Goal: Book appointment/travel/reservation

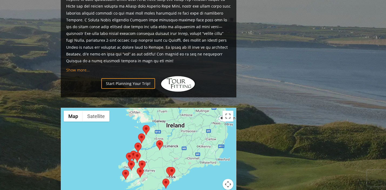
scroll to position [486, 0]
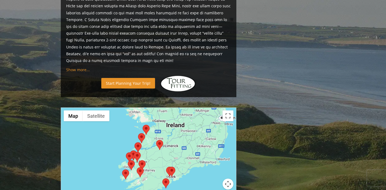
click at [126, 78] on link "Start Planning Your Trip!" at bounding box center [128, 83] width 54 height 11
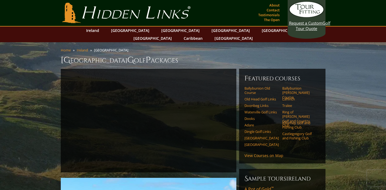
scroll to position [0, 0]
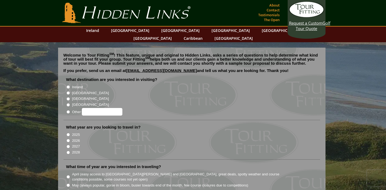
click at [69, 85] on input "Ireland" at bounding box center [69, 87] width 4 height 4
radio input "true"
click at [68, 139] on input "2026" at bounding box center [69, 141] width 4 height 4
radio input "true"
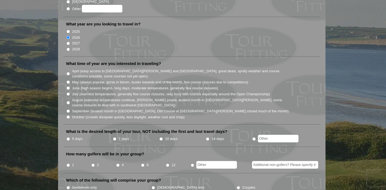
scroll to position [91, 0]
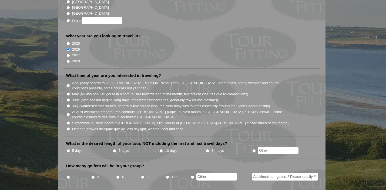
click at [68, 127] on input "October (crowds dissipate quickly, less daylight, weather cool and crisp)" at bounding box center [69, 129] width 4 height 4
radio input "true"
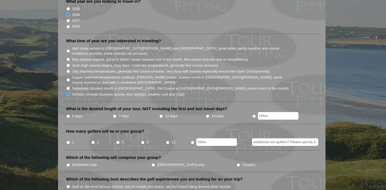
scroll to position [126, 0]
click at [68, 114] on input "5 days" at bounding box center [69, 116] width 4 height 4
radio input "true"
click at [93, 140] on input "2" at bounding box center [93, 142] width 4 height 4
radio input "true"
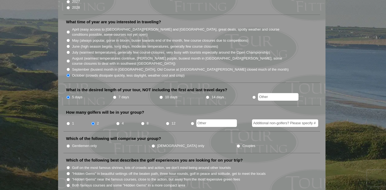
scroll to position [149, 0]
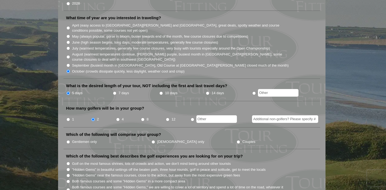
click at [237, 140] on input "Couples" at bounding box center [239, 142] width 4 height 4
radio input "true"
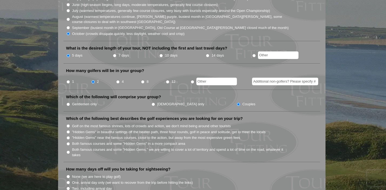
scroll to position [200, 0]
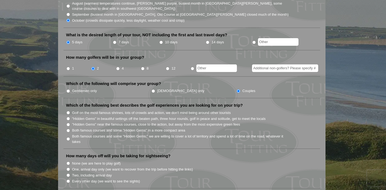
click at [67, 111] on input "Golf on the most famous shrines, lots of crowds and action, we don't mind being…" at bounding box center [69, 113] width 4 height 4
radio input "true"
click at [68, 117] on input ""Hidden Gems" in beautiful settings off the beaten path, three hour rounds, gol…" at bounding box center [69, 119] width 4 height 4
radio input "true"
click at [69, 111] on input "Golf on the most famous shrines, lots of crowds and action, we don't mind being…" at bounding box center [69, 113] width 4 height 4
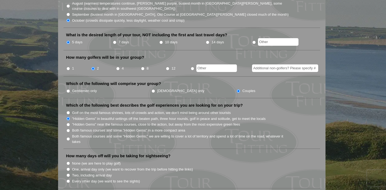
radio input "true"
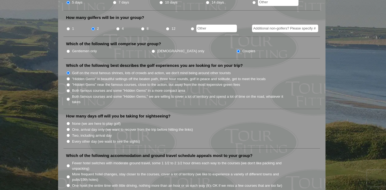
click at [68, 122] on input "None (we are here to play golf)" at bounding box center [69, 124] width 4 height 4
radio input "true"
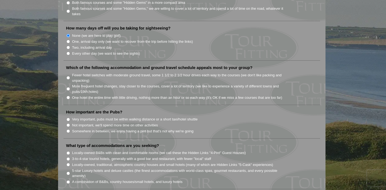
scroll to position [303, 0]
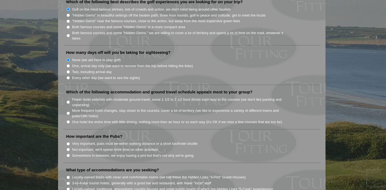
click at [69, 100] on input "Fewer hotel switches with moderate ground travel, some 1 1/2 to 2 1/2 hour driv…" at bounding box center [69, 102] width 4 height 4
radio input "true"
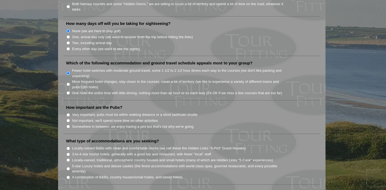
scroll to position [334, 0]
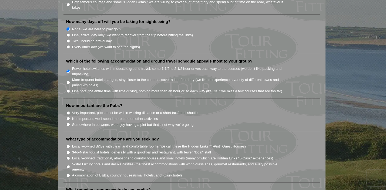
click at [67, 111] on input "Very important, pubs must be within walking distance or a short taxi/hotel shut…" at bounding box center [69, 113] width 4 height 4
radio input "true"
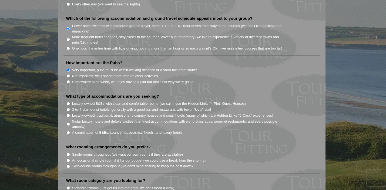
scroll to position [377, 0]
click at [67, 113] on input "Locally-owned, traditional, atmospheric country houses and small hotels (many o…" at bounding box center [69, 115] width 4 height 4
radio input "true"
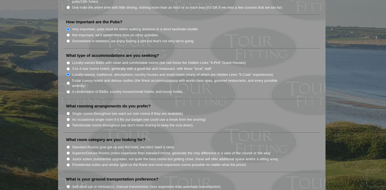
scroll to position [434, 0]
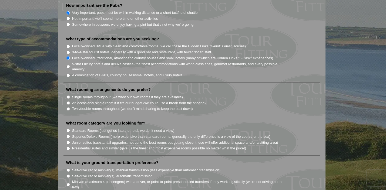
click at [69, 95] on input "Single rooms throughout (we want our own rooms if they are available)" at bounding box center [69, 97] width 4 height 4
radio input "true"
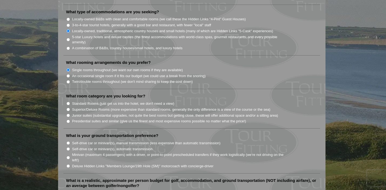
click at [68, 108] on input "Superior/Deluxe Rooms (more expensive than standard rooms, generally the only d…" at bounding box center [69, 110] width 4 height 4
radio input "true"
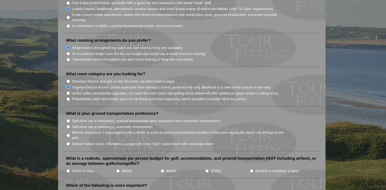
scroll to position [485, 0]
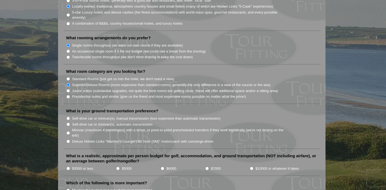
click at [68, 122] on input "Self-drive car or minivan(s), automatic transmission" at bounding box center [69, 124] width 4 height 4
radio input "true"
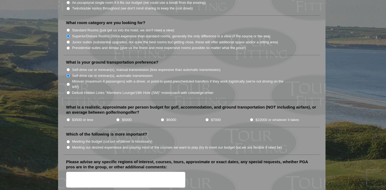
scroll to position [532, 0]
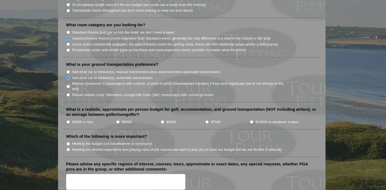
click at [118, 120] on input "$5000" at bounding box center [118, 122] width 4 height 4
radio input "true"
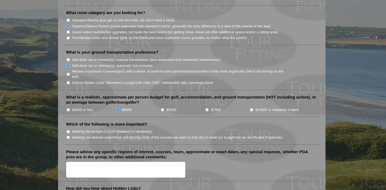
scroll to position [547, 0]
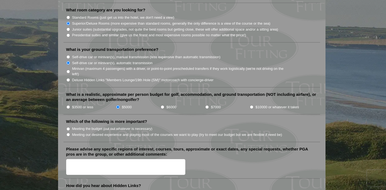
click at [68, 127] on input "Meeting the budget (cut out whatever is necessary)" at bounding box center [69, 129] width 4 height 4
radio input "true"
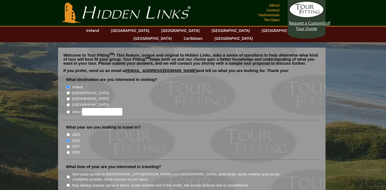
scroll to position [0, 0]
